Goal: Transaction & Acquisition: Purchase product/service

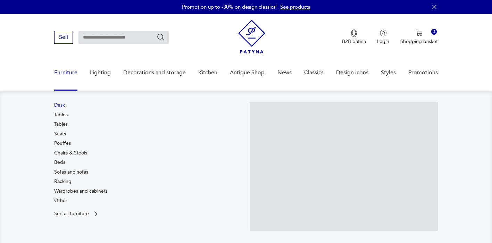
click at [59, 107] on link "Desk" at bounding box center [59, 105] width 11 height 7
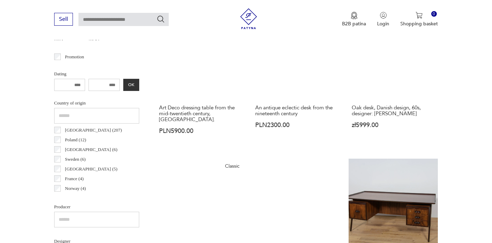
scroll to position [311, 0]
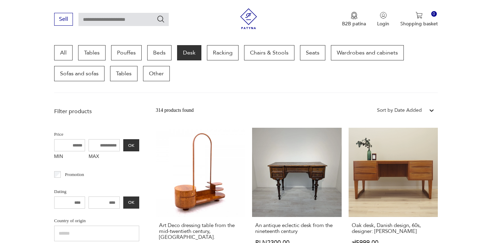
scroll to position [184, 0]
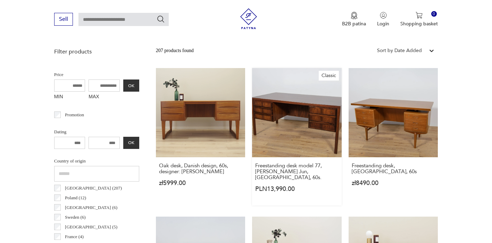
click at [320, 130] on link "Classic Freestanding desk model 77, [PERSON_NAME] Jun, [GEOGRAPHIC_DATA], 60s. …" at bounding box center [296, 137] width 89 height 138
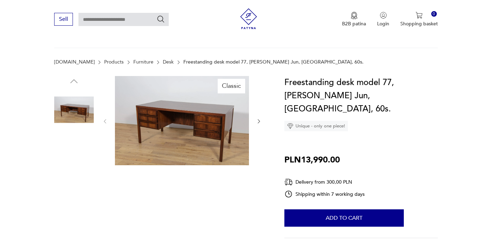
scroll to position [77, 0]
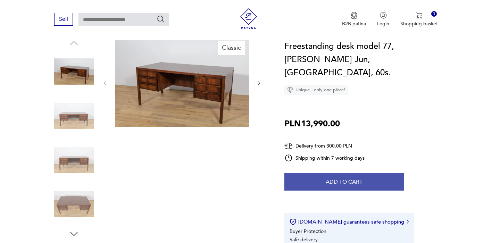
click at [363, 173] on button "Add to cart" at bounding box center [343, 181] width 119 height 17
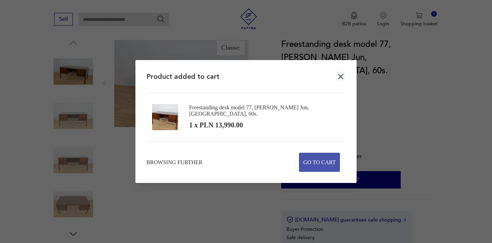
click at [319, 167] on span "Go to cart" at bounding box center [320, 162] width 33 height 18
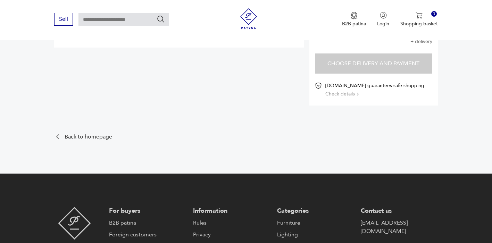
click at [349, 94] on font "Check details" at bounding box center [340, 94] width 30 height 7
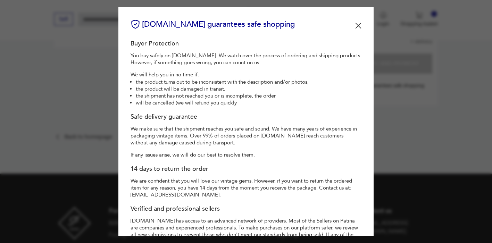
click at [360, 24] on div "[DOMAIN_NAME] guarantees safe shopping Buyer Protection You buy safely on [DOMA…" at bounding box center [245, 121] width 255 height 229
click at [355, 26] on img at bounding box center [358, 26] width 6 height 6
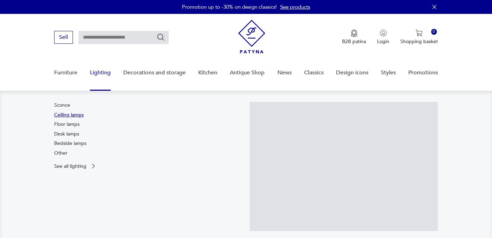
click at [71, 116] on link "Ceiling lamps" at bounding box center [69, 115] width 30 height 7
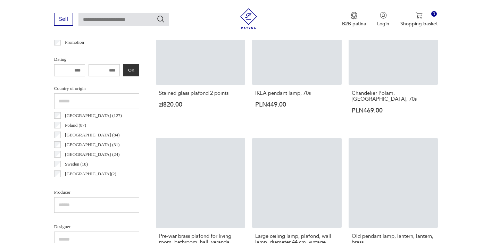
scroll to position [311, 0]
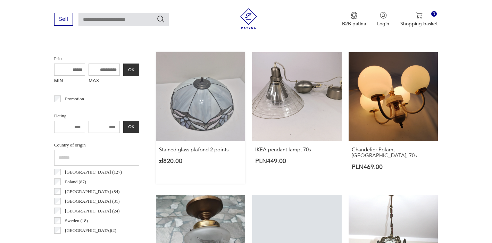
click at [210, 85] on link "Stained glass plafond 2 points zł820.00" at bounding box center [200, 118] width 89 height 132
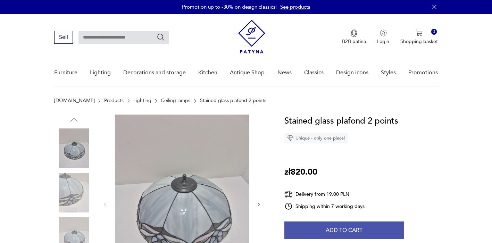
click at [323, 227] on button "Add to cart" at bounding box center [343, 230] width 119 height 17
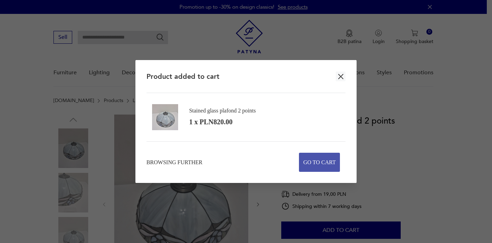
click at [322, 166] on span "Go to cart" at bounding box center [320, 162] width 33 height 18
